Goal: Task Accomplishment & Management: Use online tool/utility

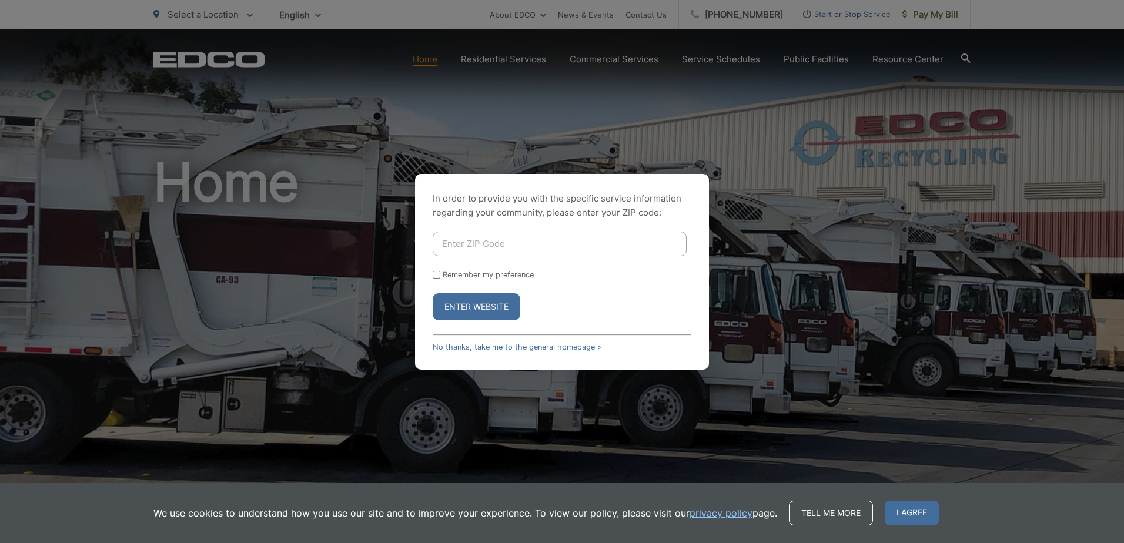
click at [527, 239] on input "Enter ZIP Code" at bounding box center [560, 244] width 254 height 25
click at [471, 246] on input "Enter ZIP Code" at bounding box center [560, 244] width 254 height 25
type input "92083"
click at [478, 305] on button "Enter Website" at bounding box center [477, 306] width 88 height 27
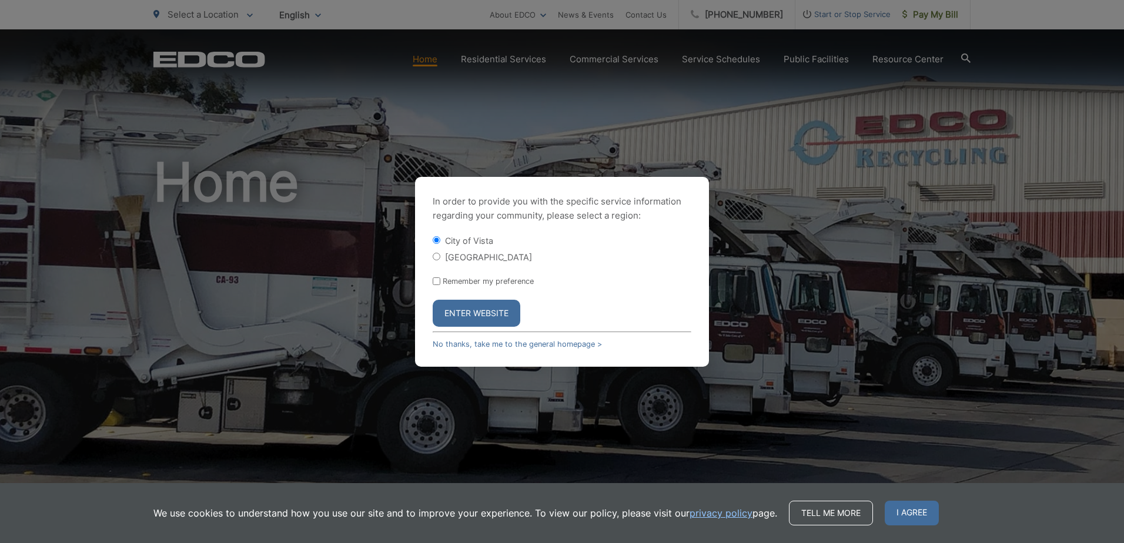
click at [478, 315] on button "Enter Website" at bounding box center [477, 313] width 88 height 27
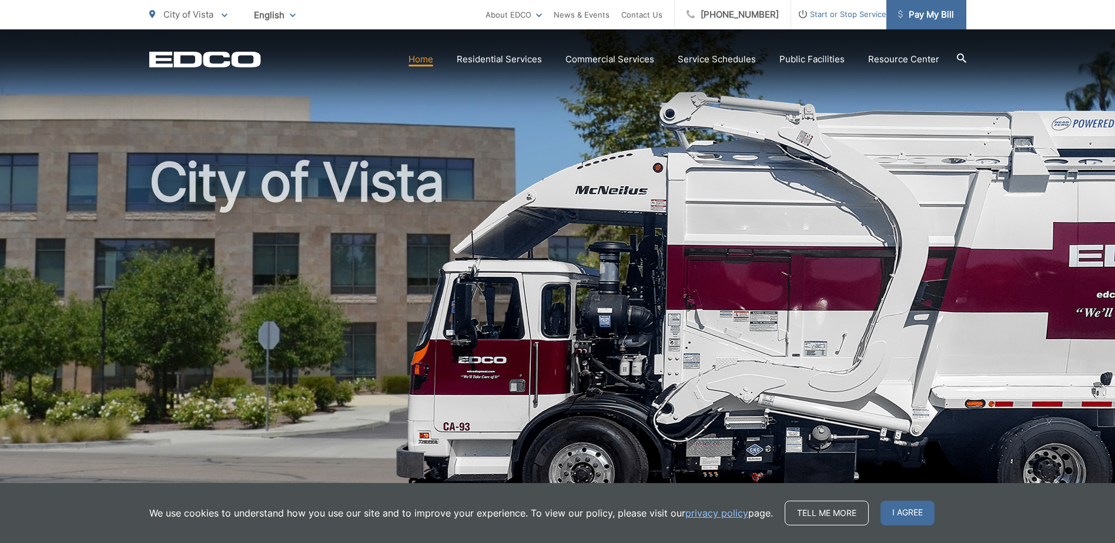
click at [918, 19] on span "Pay My Bill" at bounding box center [926, 15] width 56 height 14
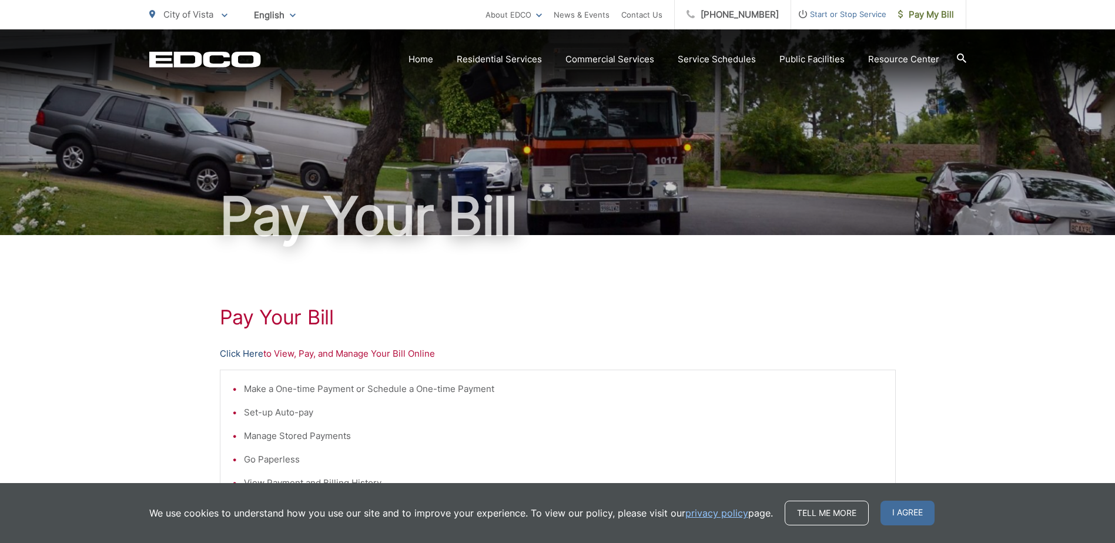
click at [255, 354] on link "Click Here" at bounding box center [242, 354] width 44 height 14
